Goal: Book appointment/travel/reservation

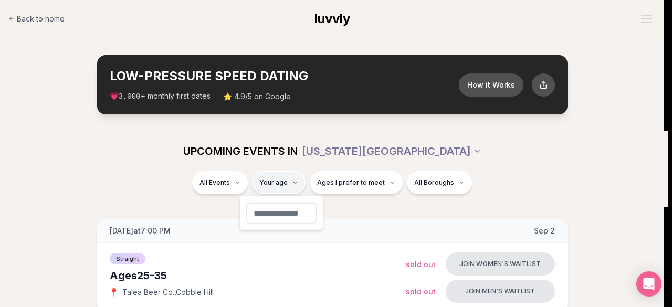
type input "**"
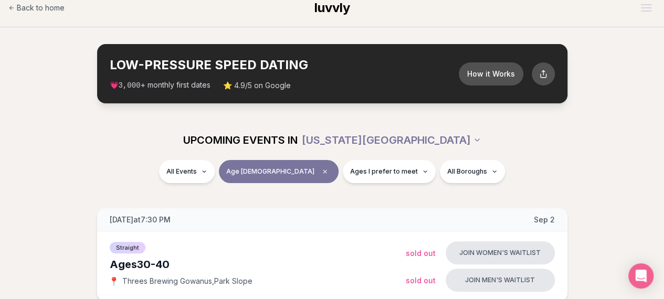
scroll to position [12, 0]
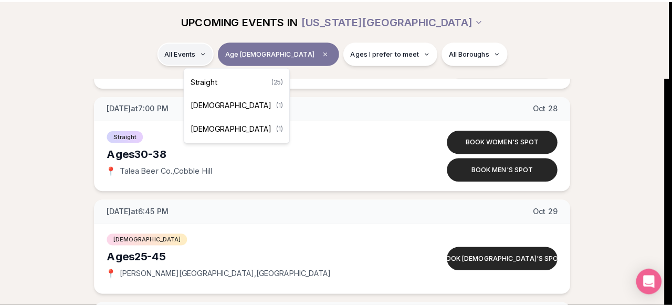
scroll to position [2354, 0]
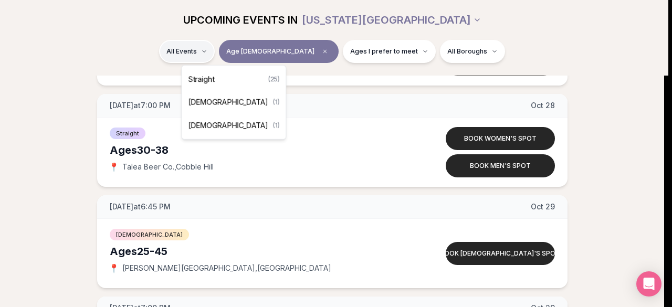
click at [227, 77] on div "Straight ( 25 )" at bounding box center [234, 79] width 100 height 23
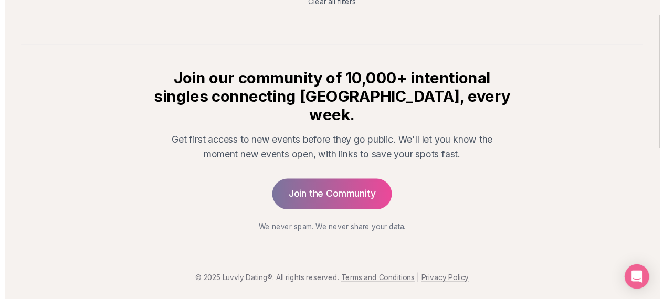
scroll to position [238, 0]
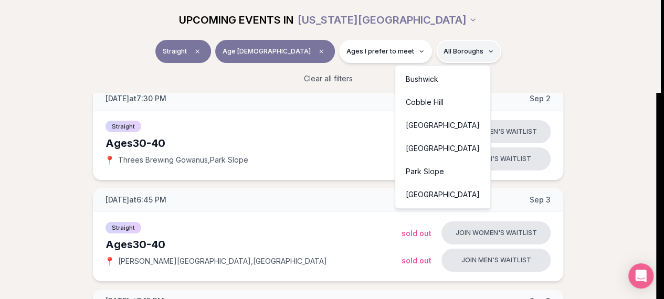
scroll to position [149, 0]
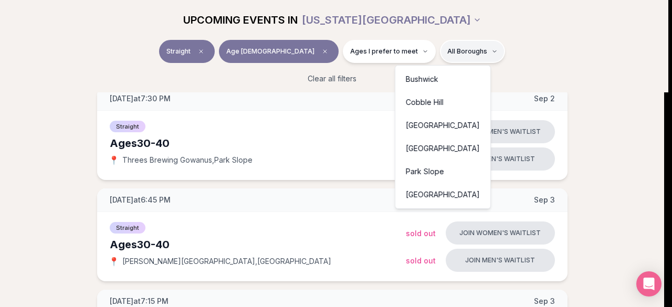
click at [409, 191] on div "[GEOGRAPHIC_DATA]" at bounding box center [442, 194] width 91 height 23
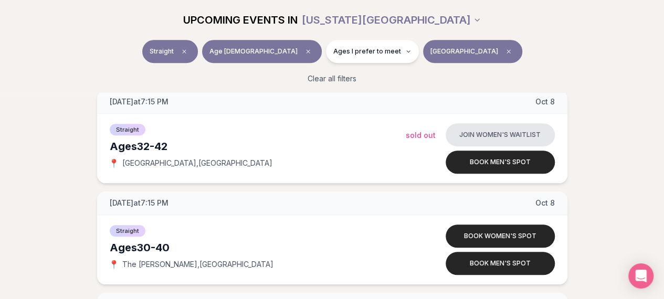
scroll to position [450, 0]
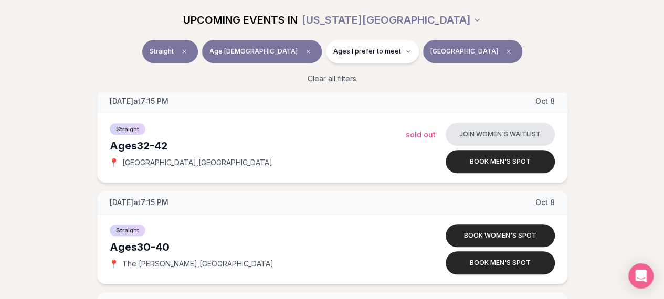
click at [427, 56] on button "[GEOGRAPHIC_DATA]" at bounding box center [472, 51] width 99 height 23
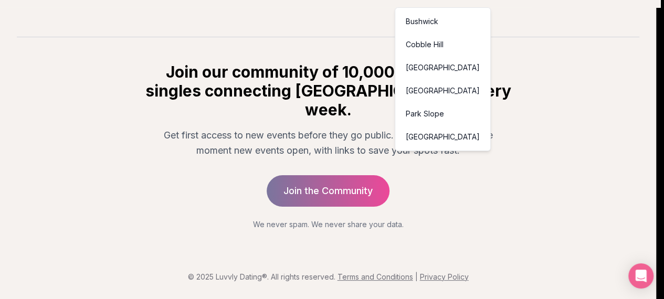
scroll to position [238, 0]
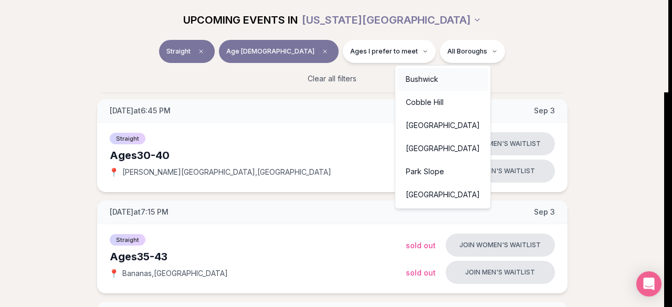
click at [427, 78] on div "Bushwick" at bounding box center [442, 79] width 91 height 23
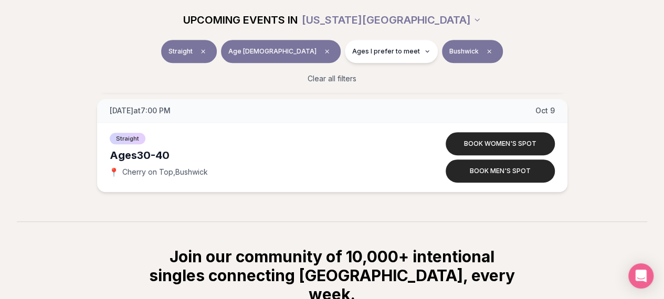
click at [442, 45] on button "Bushwick" at bounding box center [472, 51] width 61 height 23
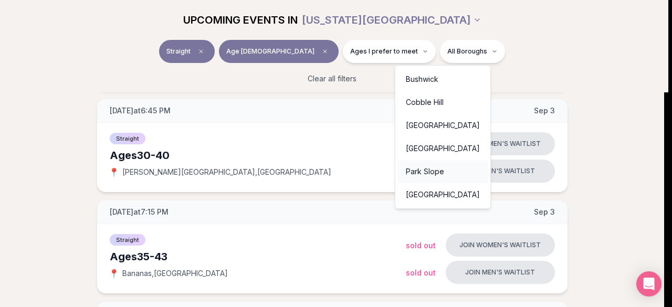
click at [416, 170] on div "Park Slope" at bounding box center [442, 171] width 91 height 23
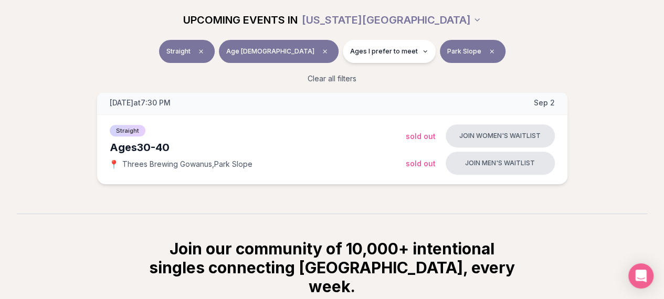
scroll to position [90, 0]
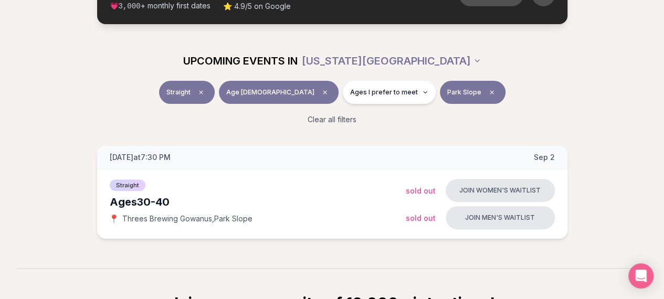
click at [447, 92] on span "Park Slope" at bounding box center [464, 92] width 34 height 8
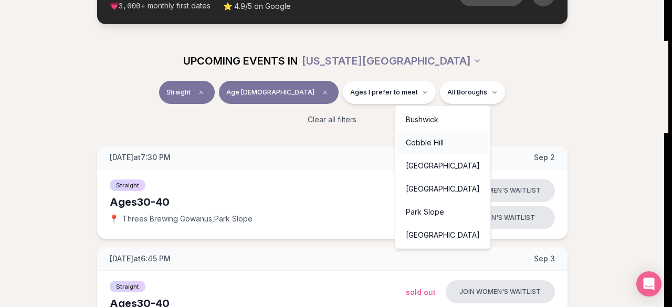
click at [433, 146] on div "Cobble Hill" at bounding box center [442, 142] width 91 height 23
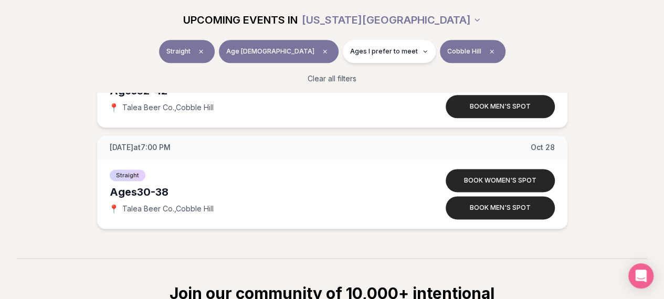
scroll to position [608, 0]
